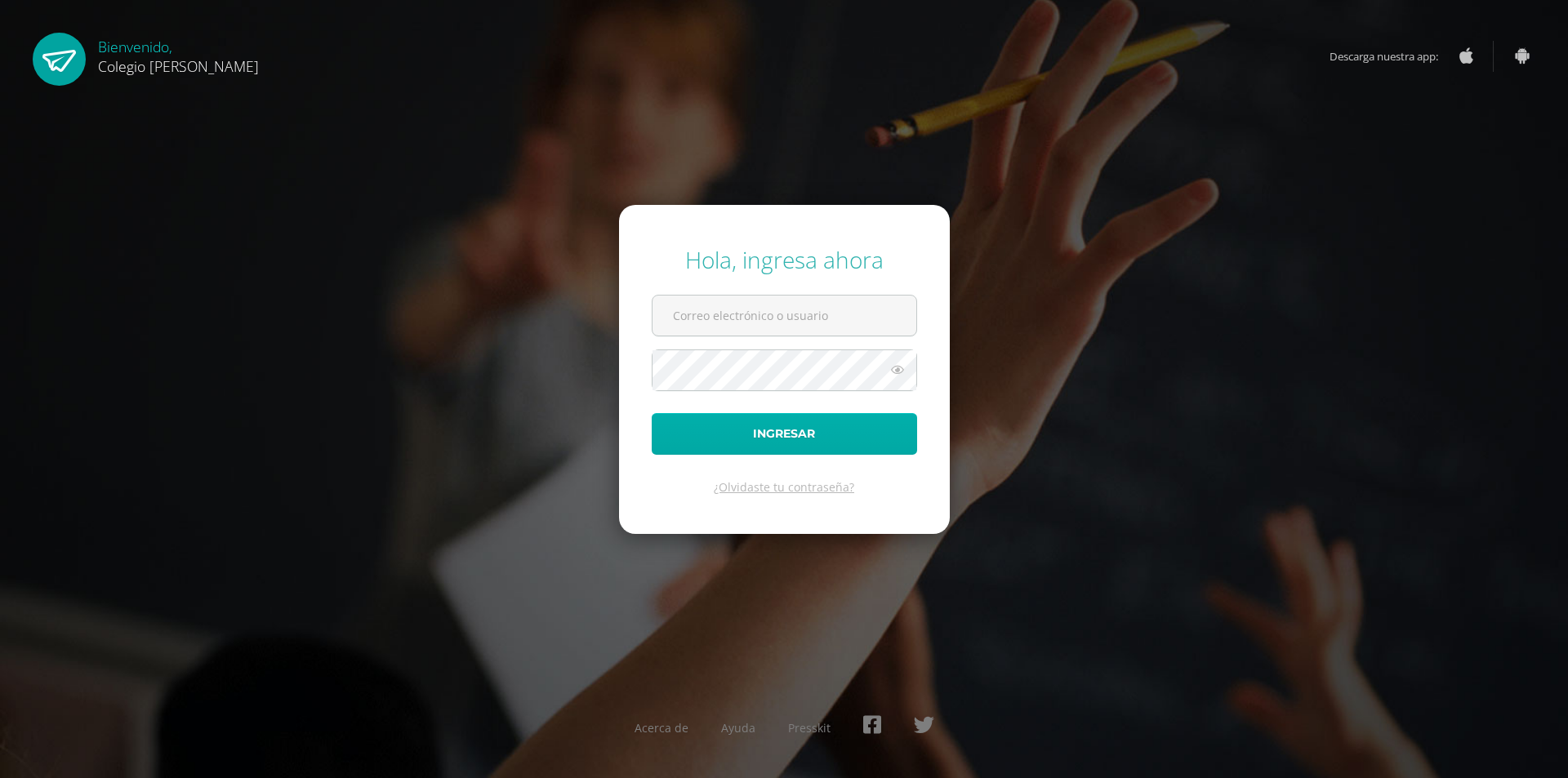
type input "[EMAIL_ADDRESS][DOMAIN_NAME]"
click at [837, 441] on button "Ingresar" at bounding box center [784, 434] width 266 height 42
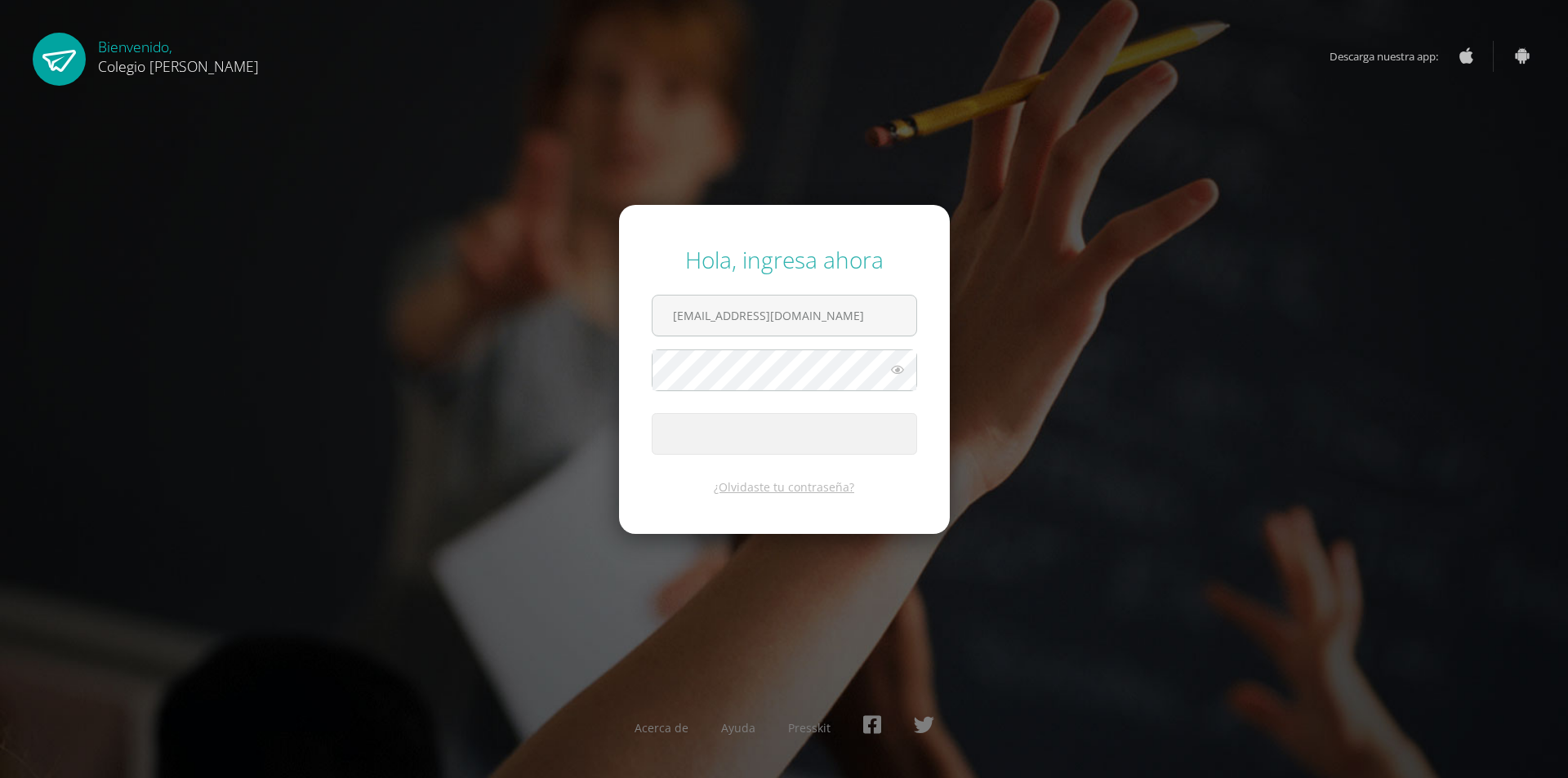
click at [837, 441] on button "Ingresar" at bounding box center [784, 434] width 266 height 42
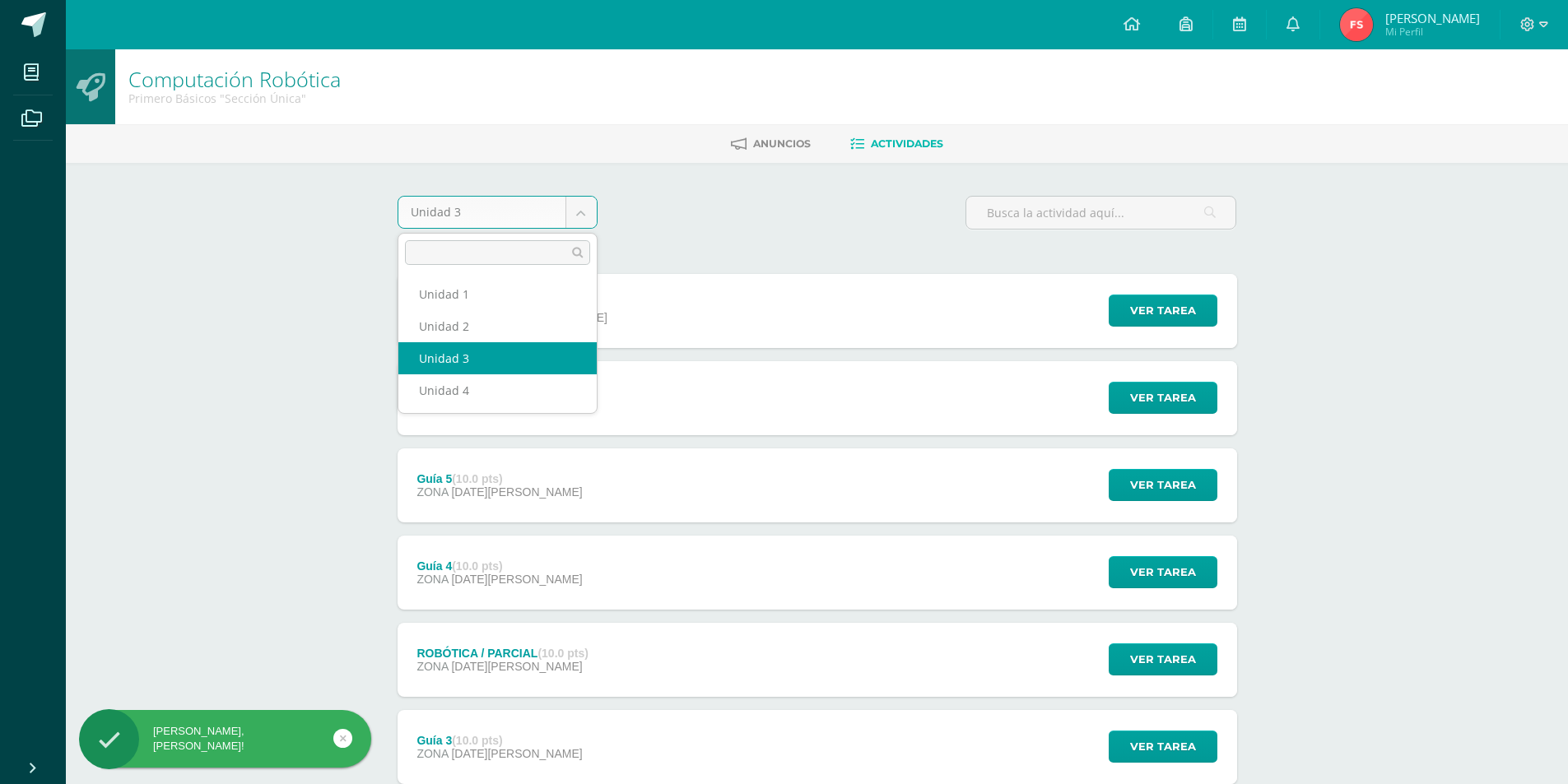
click at [585, 211] on body "Hola Fathma Khadija, bienvenido a Edoo! Mis cursos Archivos Cerrar panel Cienci…" at bounding box center [784, 534] width 1568 height 1068
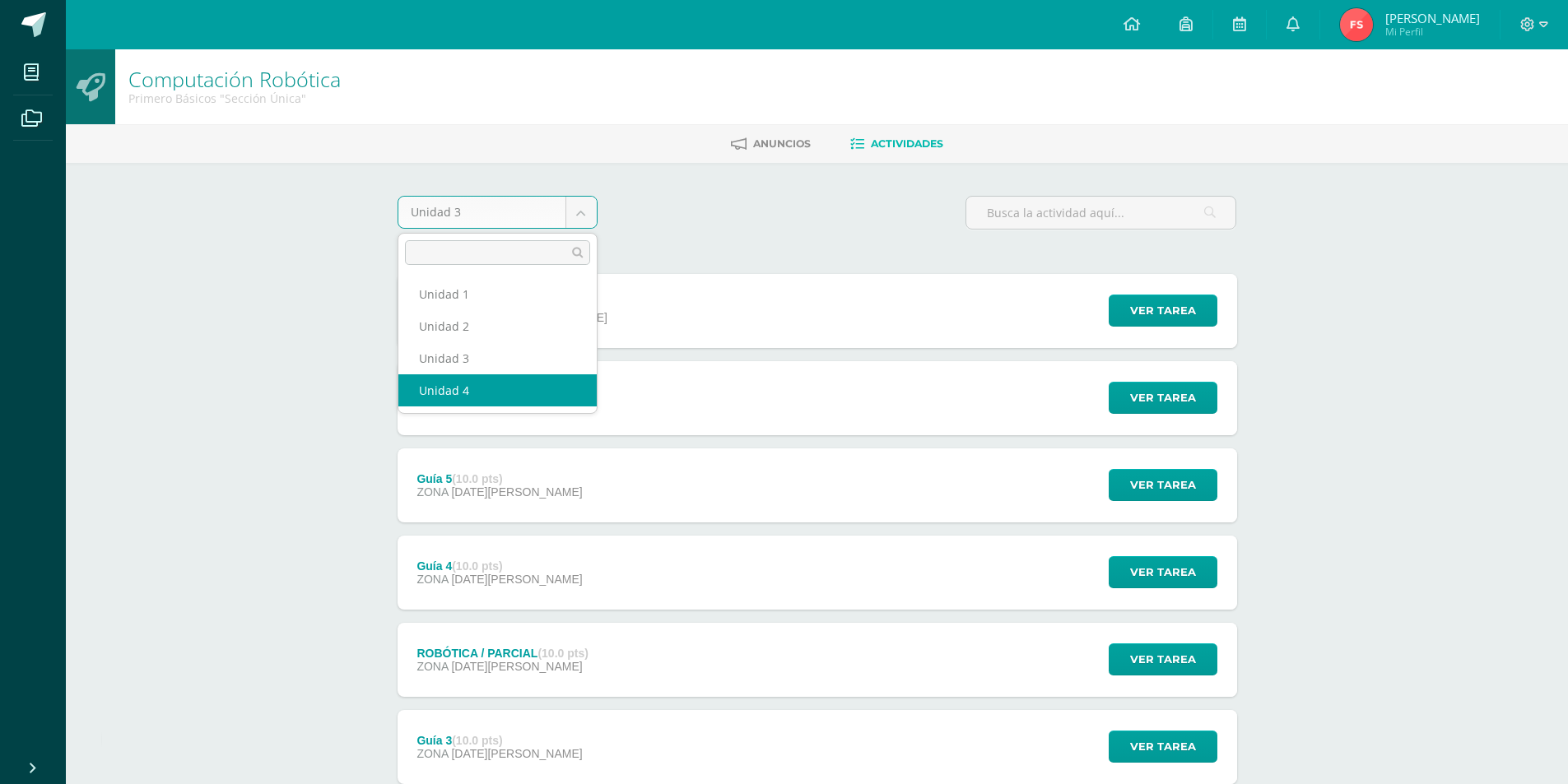
select select "Unidad 4"
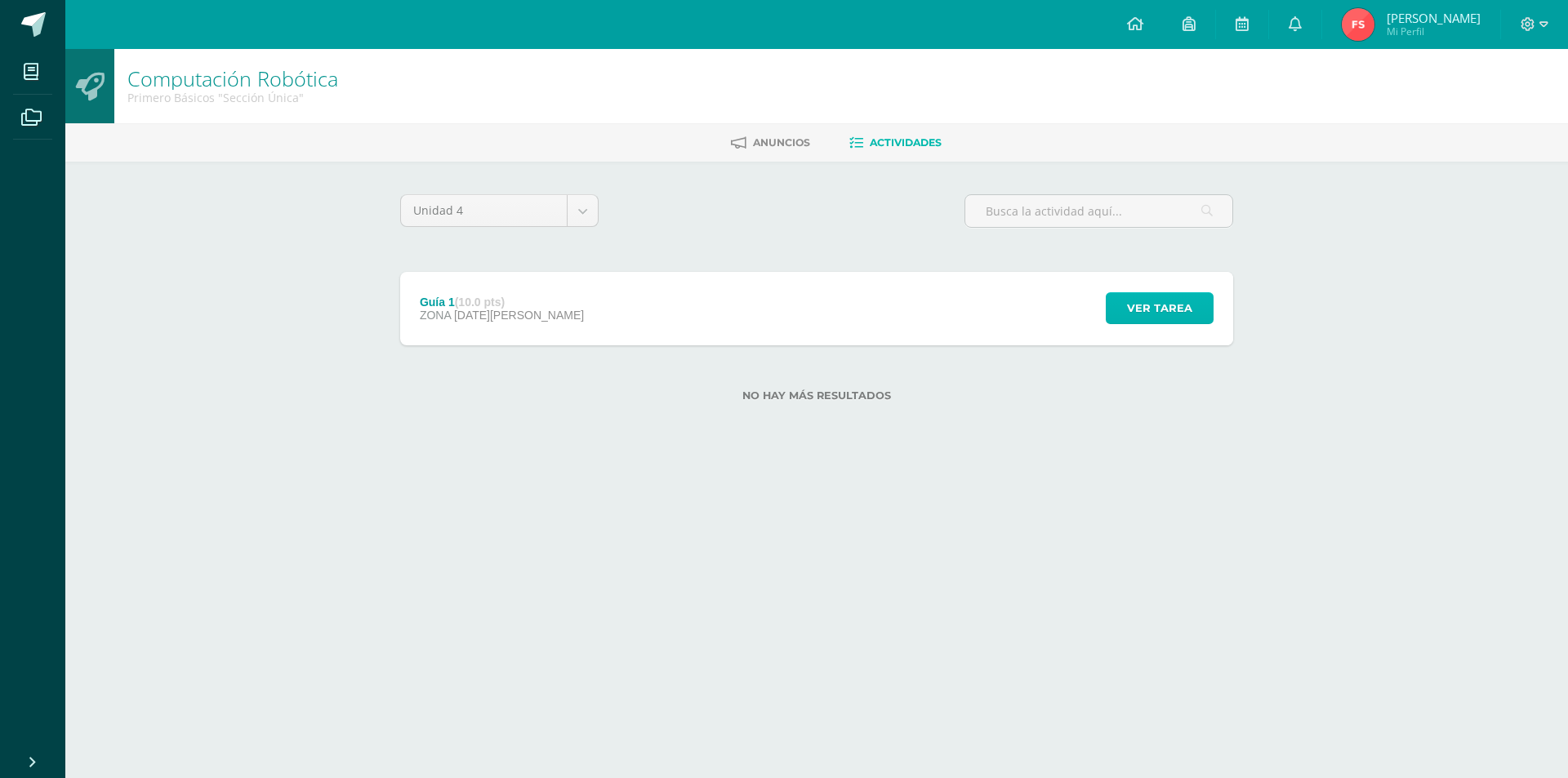
click at [1155, 304] on span "Ver tarea" at bounding box center [1159, 308] width 65 height 31
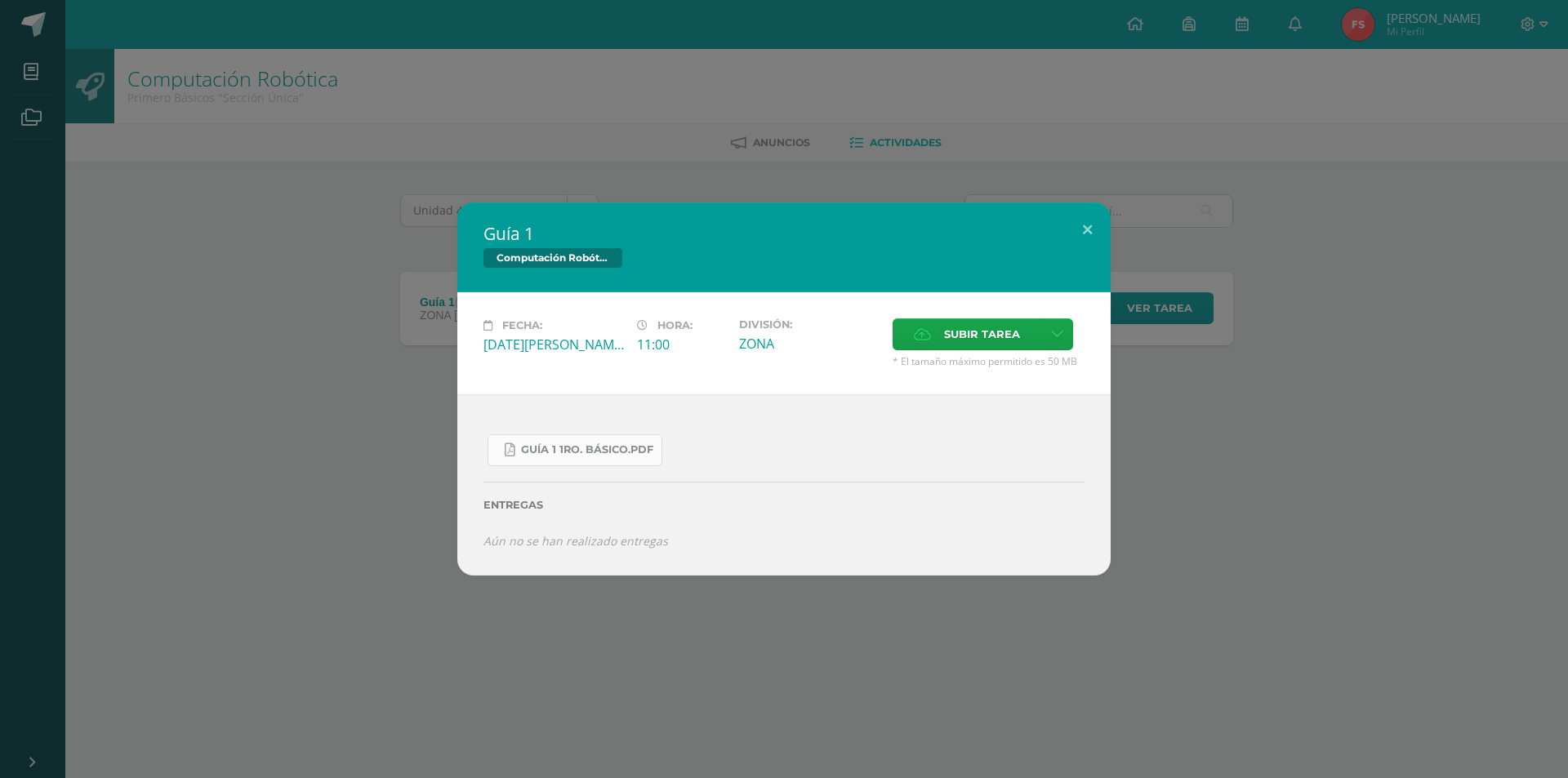
click at [543, 444] on span "Guía 1 1ro. Básico.pdf" at bounding box center [588, 449] width 133 height 13
